Goal: Navigation & Orientation: Find specific page/section

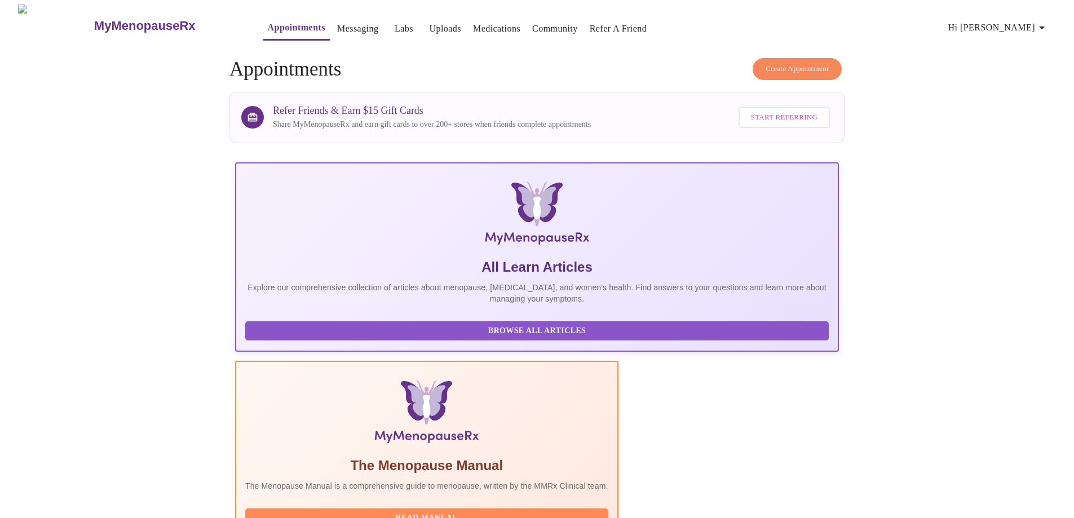
click at [337, 23] on link "Messaging" at bounding box center [357, 29] width 41 height 16
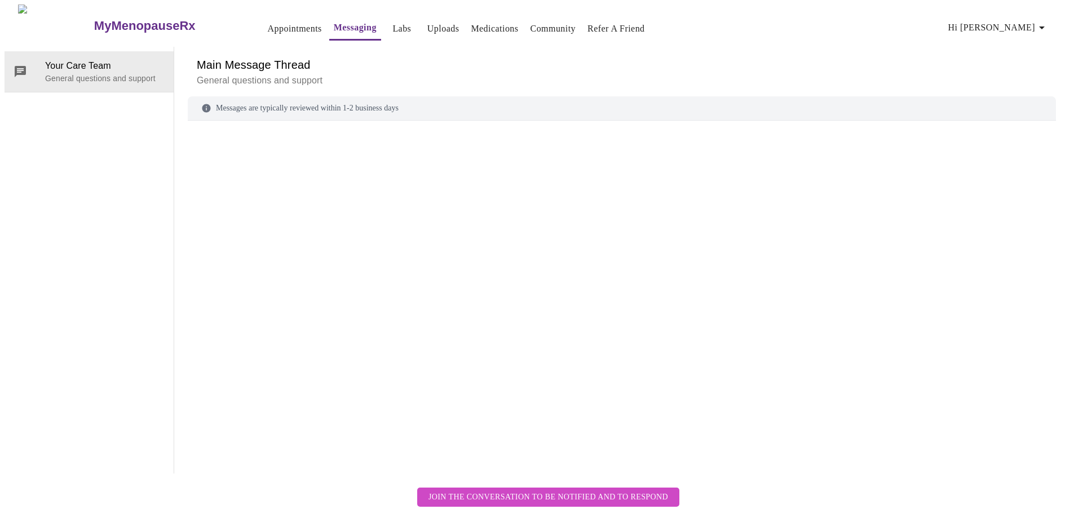
scroll to position [42, 0]
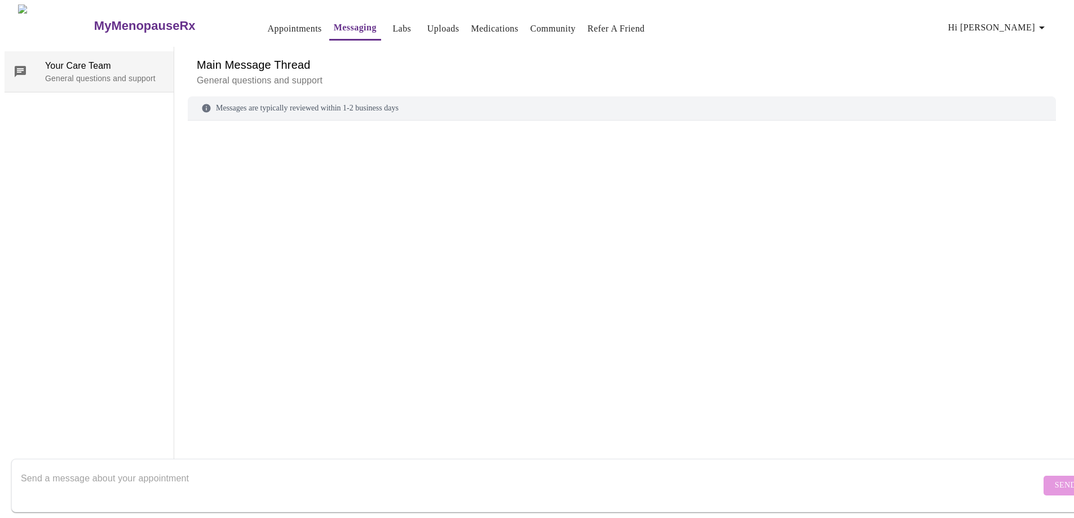
click at [100, 59] on span "Your Care Team" at bounding box center [105, 66] width 120 height 14
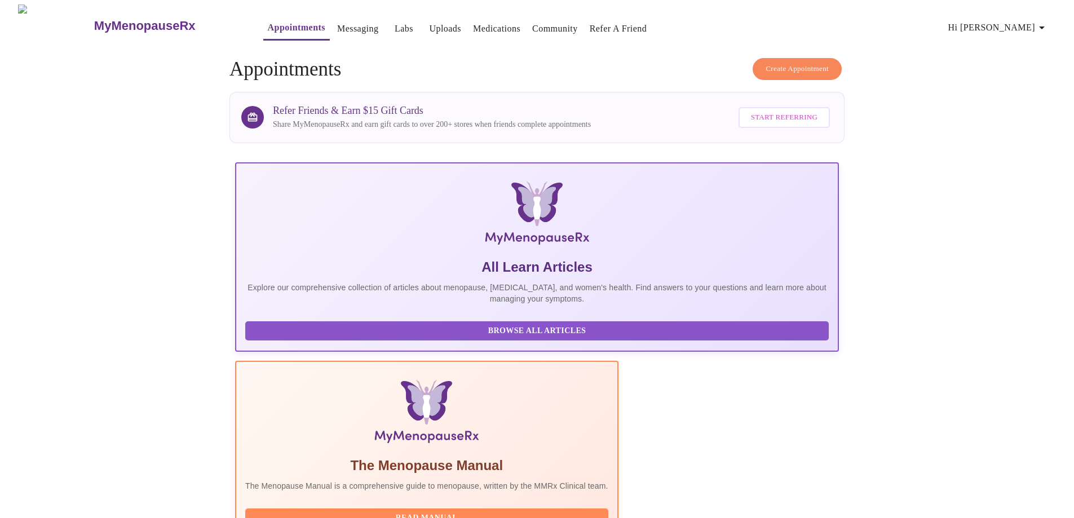
click at [475, 26] on link "Medications" at bounding box center [496, 29] width 47 height 16
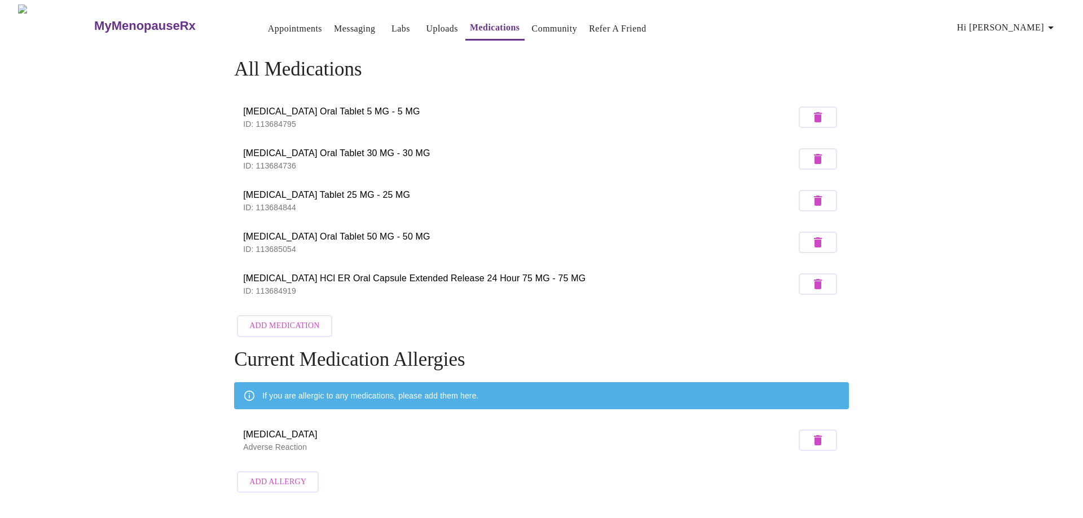
click at [268, 24] on link "Appointments" at bounding box center [295, 29] width 54 height 16
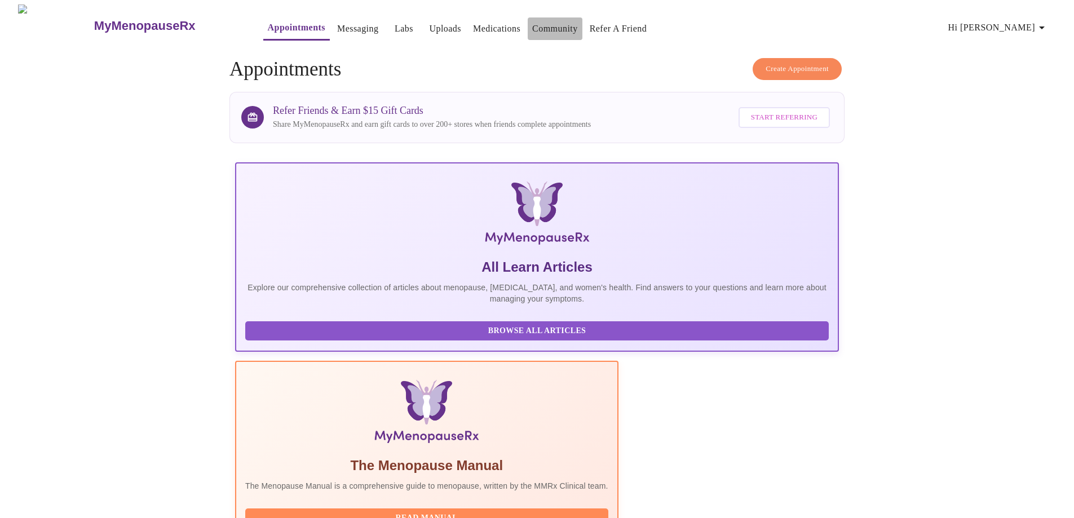
click at [548, 24] on link "Community" at bounding box center [555, 29] width 46 height 16
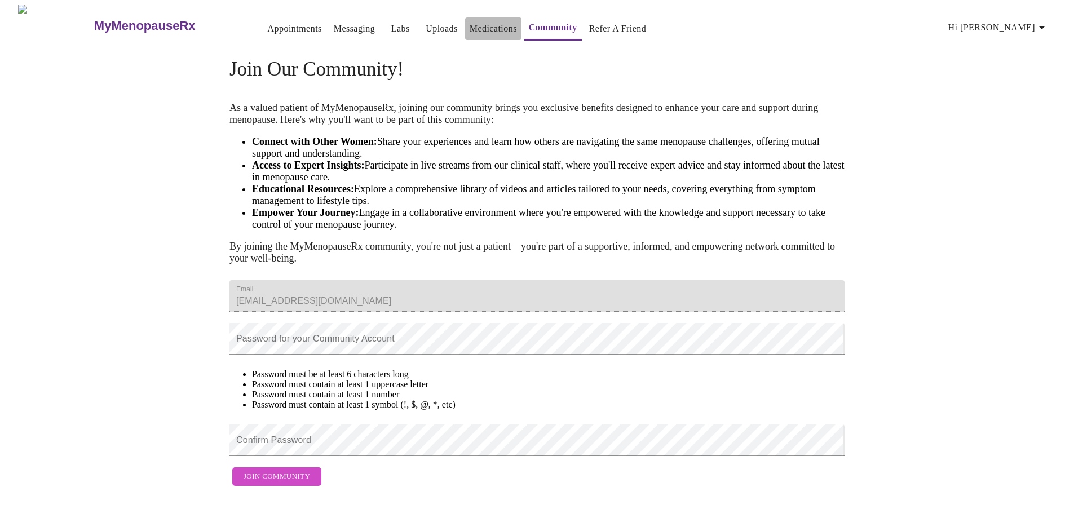
click at [470, 23] on link "Medications" at bounding box center [493, 29] width 47 height 16
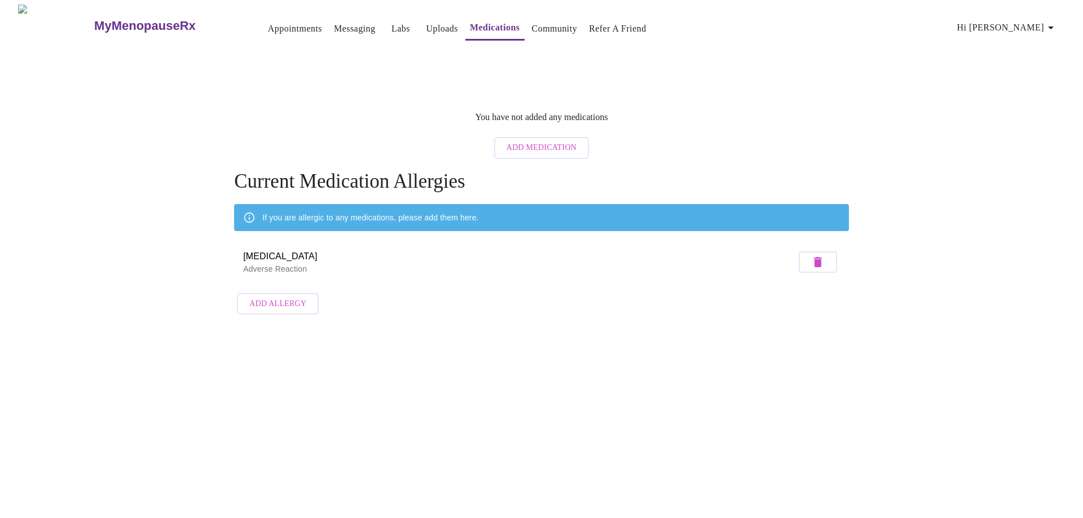
click at [268, 21] on link "Appointments" at bounding box center [295, 29] width 54 height 16
